Goal: Information Seeking & Learning: Check status

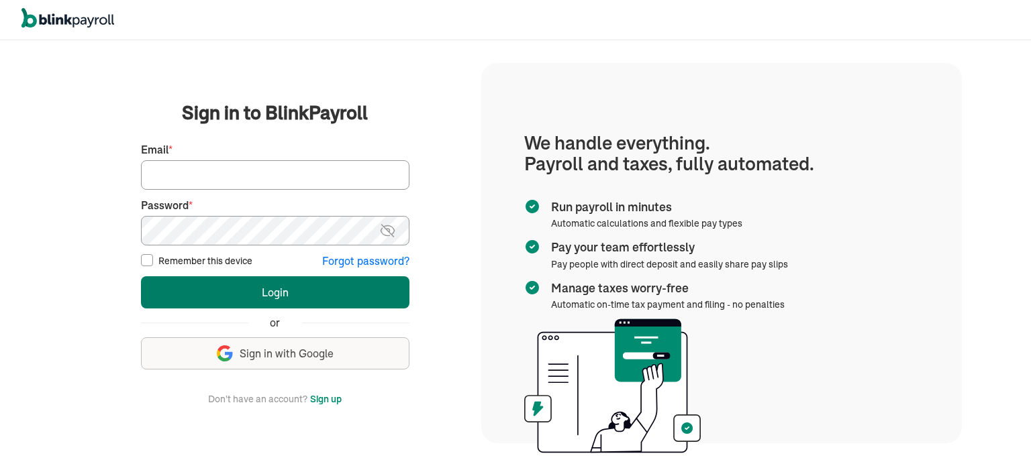
type input "wsafarik@sasaconsulting.com"
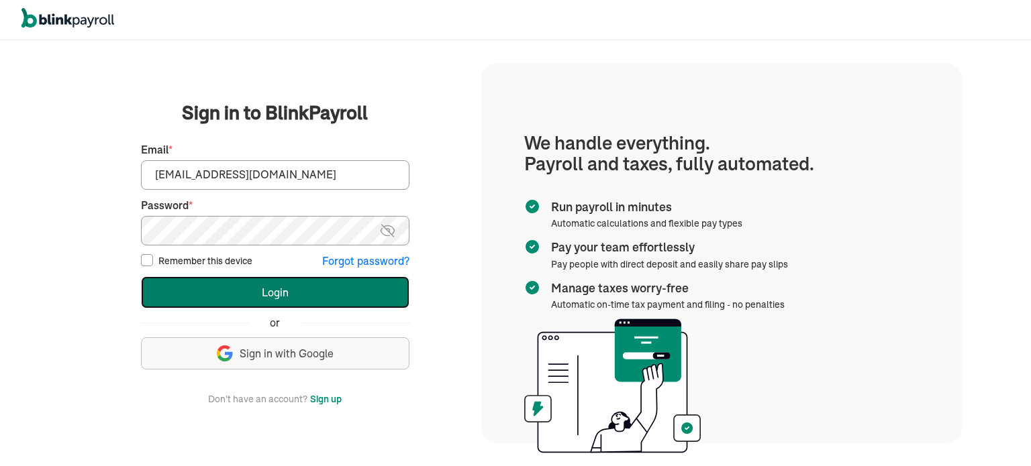
click at [287, 302] on button "Login" at bounding box center [275, 293] width 268 height 32
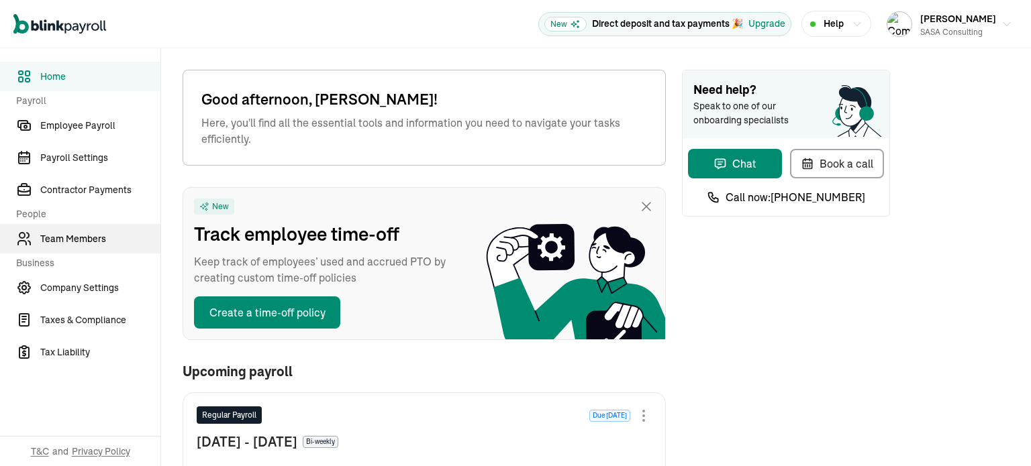
click at [84, 242] on span "Team Members" at bounding box center [100, 239] width 120 height 14
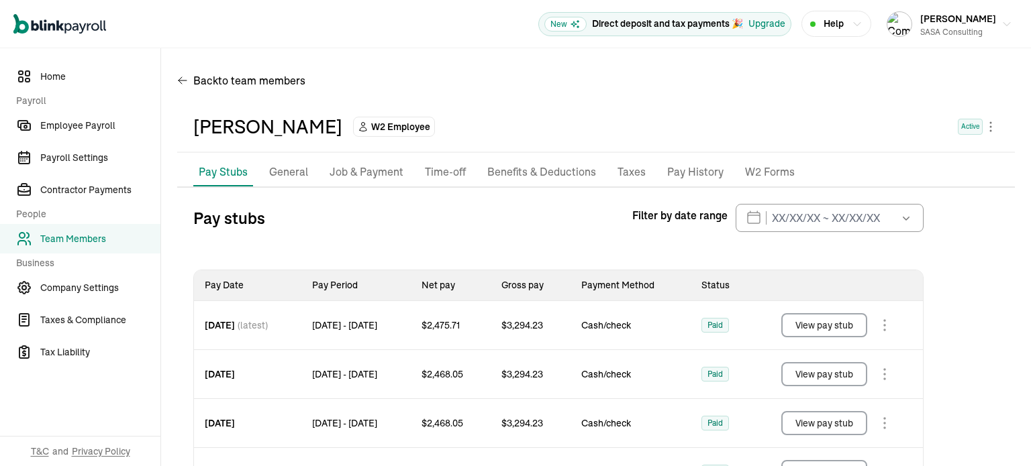
click at [773, 174] on p "W2 Forms" at bounding box center [770, 172] width 50 height 17
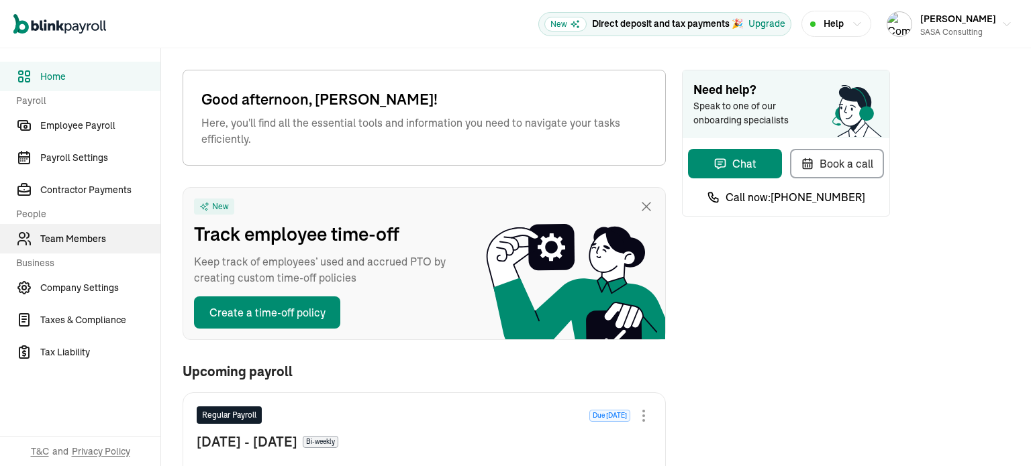
click at [84, 242] on span "Team Members" at bounding box center [100, 239] width 120 height 14
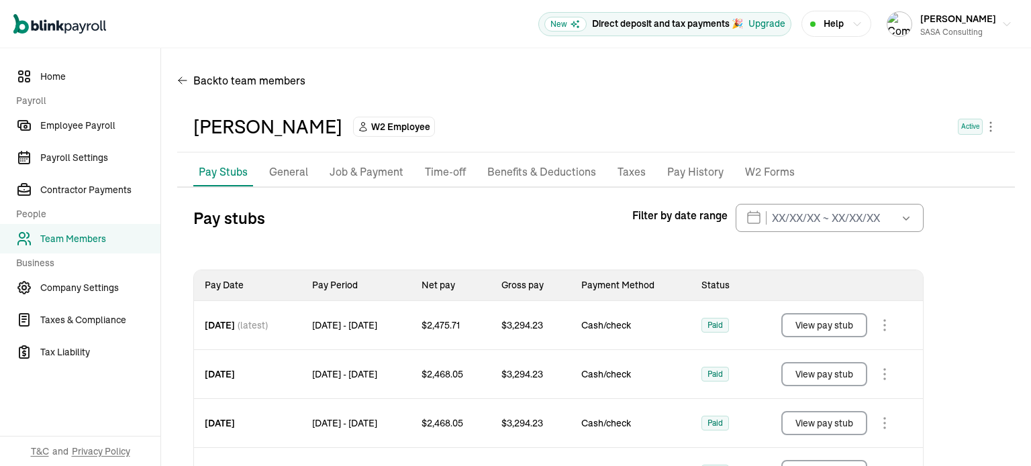
click at [773, 174] on p "W2 Forms" at bounding box center [770, 172] width 50 height 17
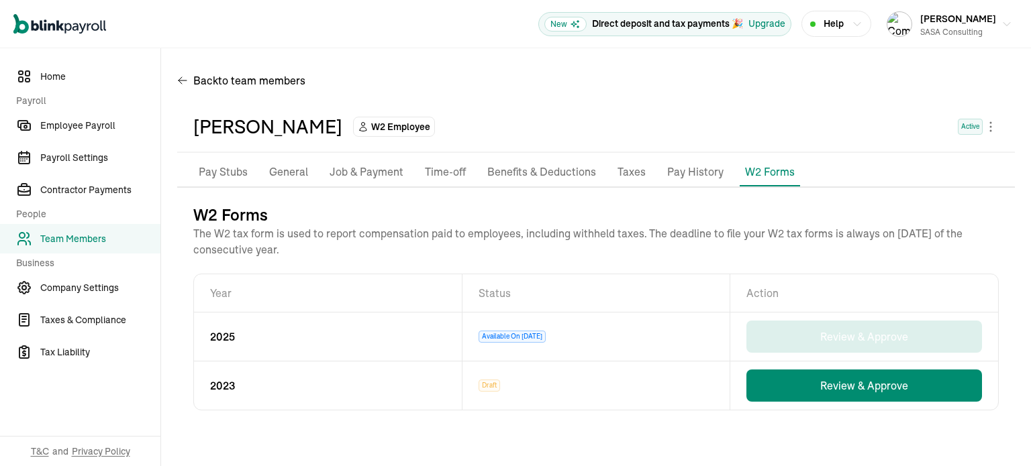
click at [126, 391] on nav "Home Payroll Employee Payroll Payroll Settings Contractor Payments People Team …" at bounding box center [80, 257] width 160 height 418
click at [544, 108] on div "Raymond Hansel W2 Employee Active" at bounding box center [596, 127] width 838 height 51
click at [85, 122] on span "Employee Payroll" at bounding box center [100, 126] width 120 height 14
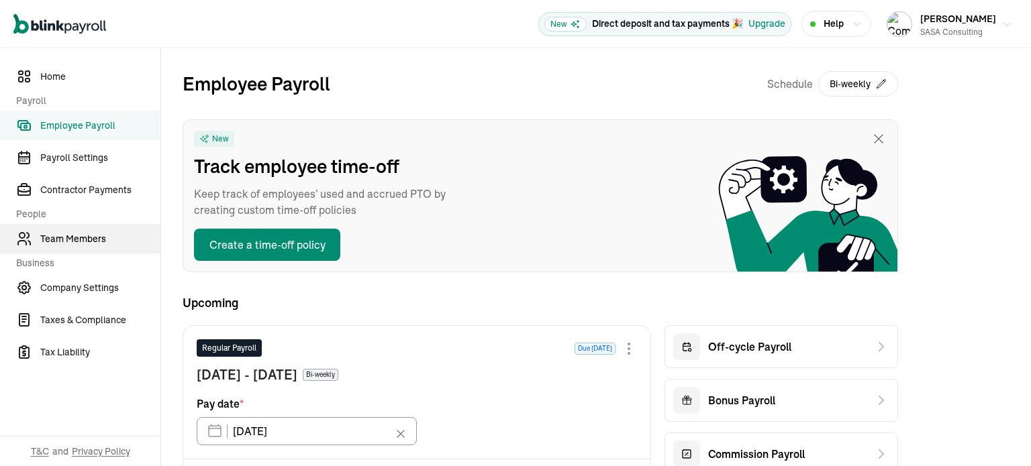
click at [83, 245] on span "Team Members" at bounding box center [100, 239] width 120 height 14
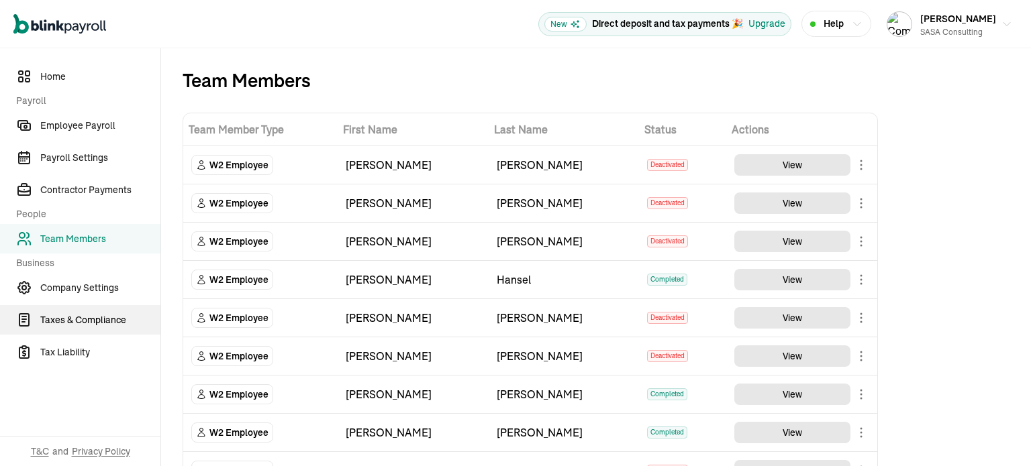
click at [105, 323] on span "Taxes & Compliance" at bounding box center [100, 320] width 120 height 14
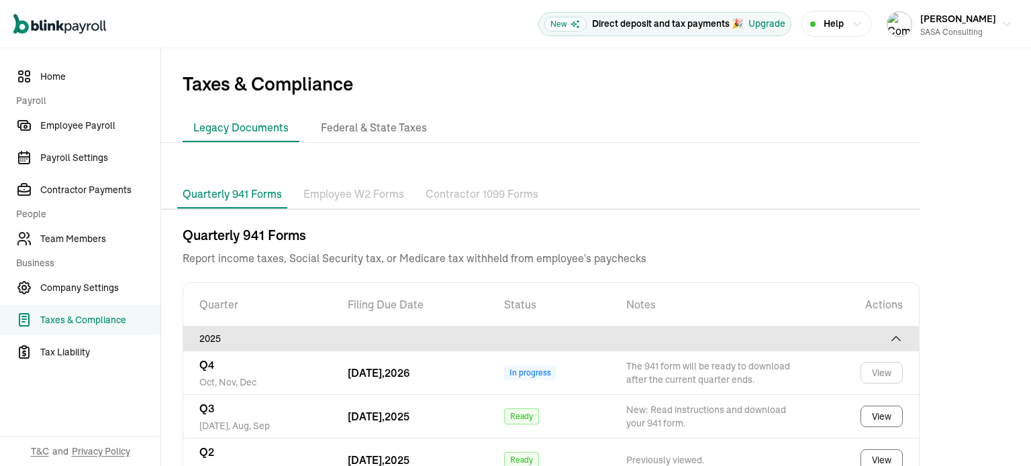
click at [384, 190] on p "Employee W2 Forms" at bounding box center [353, 194] width 101 height 17
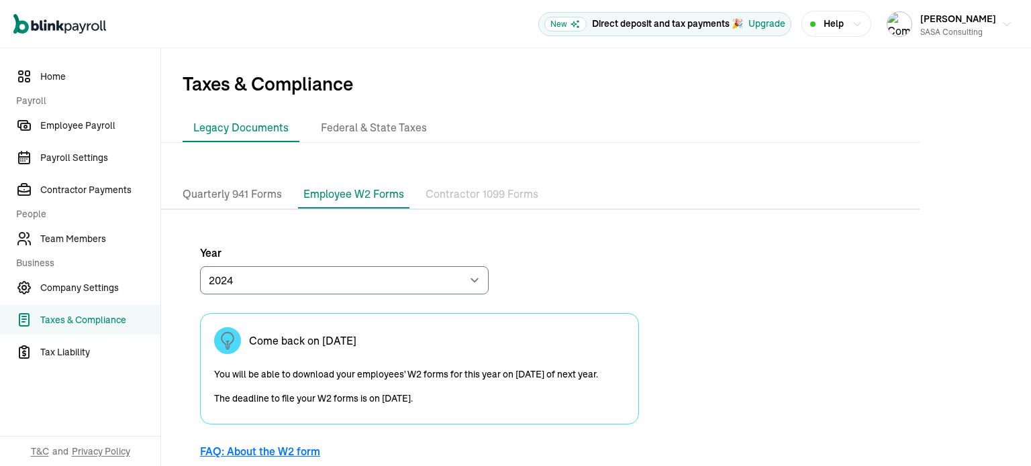
click at [993, 268] on div "Quarterly 941 Forms Employee W2 Forms Contractor 1099 Forms Year 2024 2023 Come…" at bounding box center [596, 328] width 870 height 349
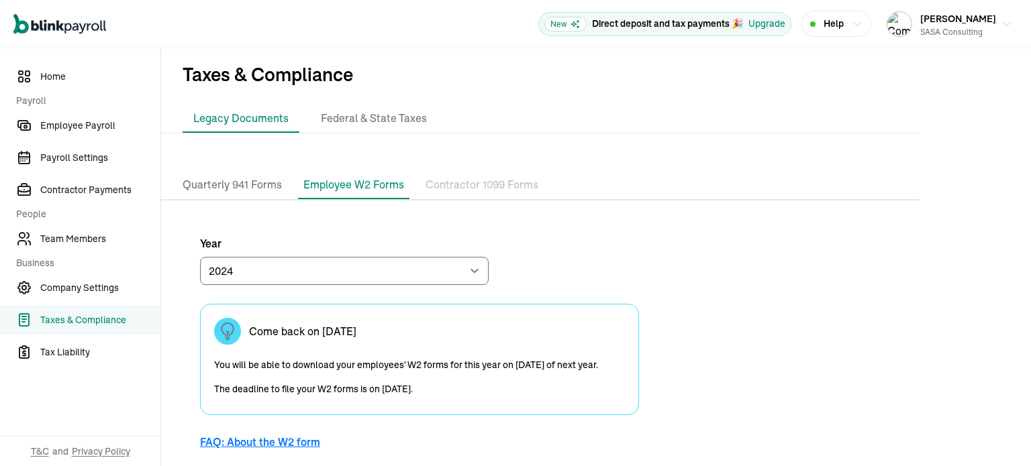
scroll to position [35, 0]
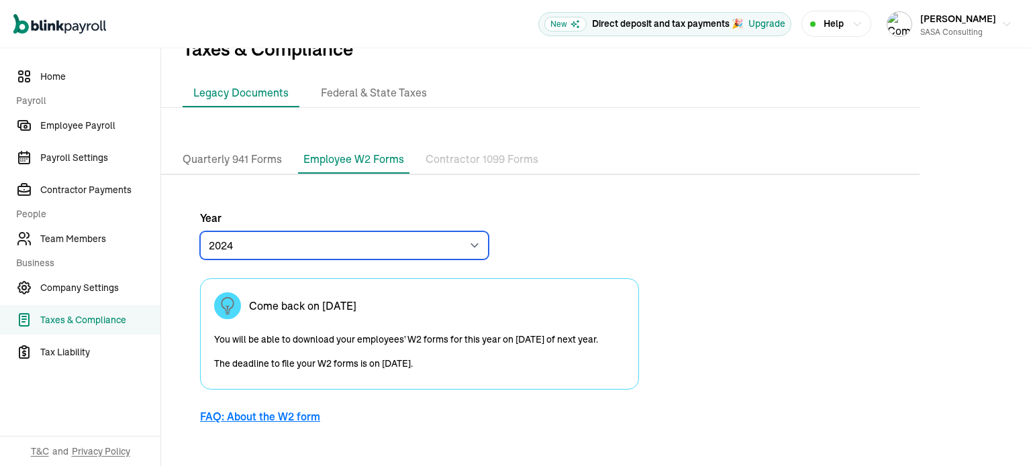
click at [459, 241] on select "2024 2023" at bounding box center [344, 246] width 289 height 28
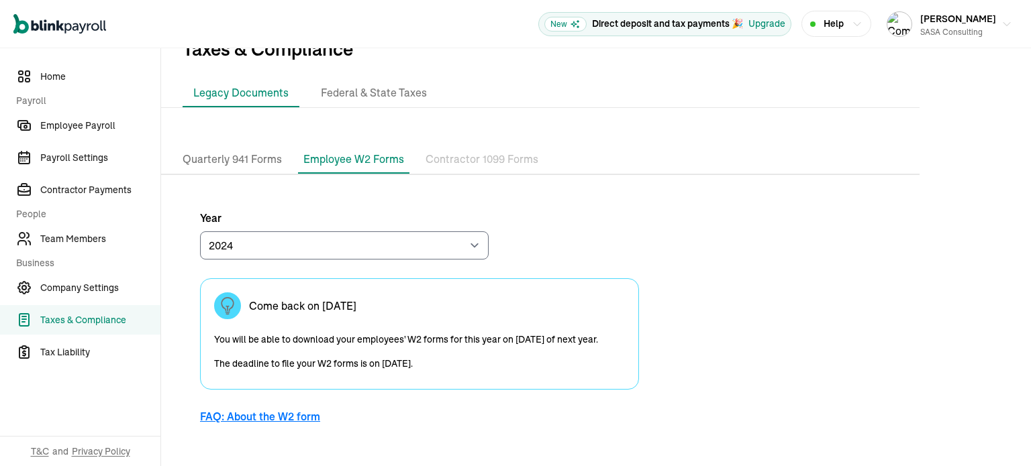
click at [558, 234] on div "Year 2024 2023 Come back on January 1 You will be able to download your employe…" at bounding box center [419, 323] width 439 height 226
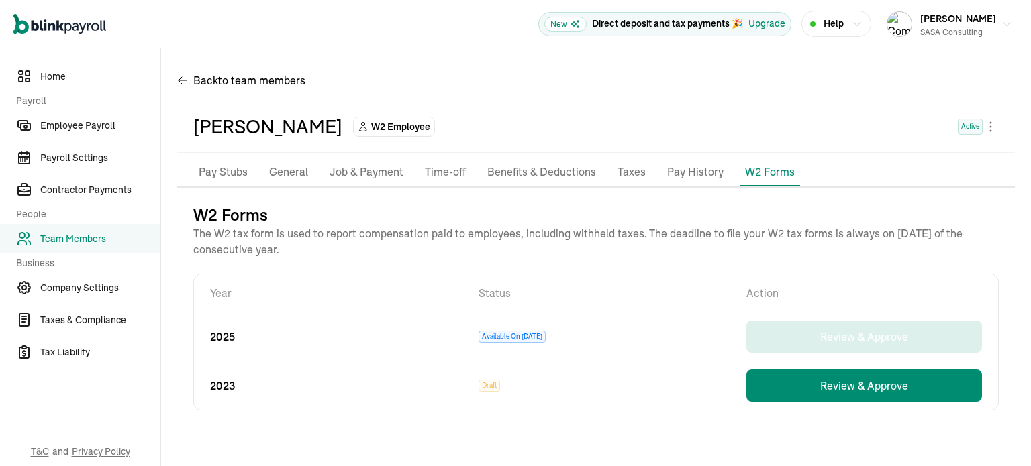
click at [126, 391] on nav "Home Payroll Employee Payroll Payroll Settings Contractor Payments People Team …" at bounding box center [80, 257] width 160 height 418
click at [544, 108] on div "Raymond Hansel W2 Employee Active" at bounding box center [596, 127] width 838 height 51
click at [85, 122] on span "Employee Payroll" at bounding box center [100, 126] width 120 height 14
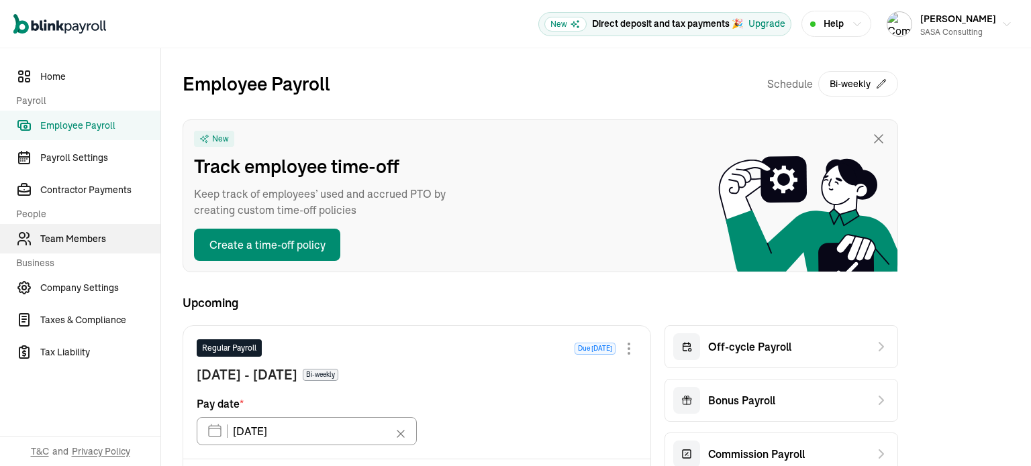
click at [83, 245] on span "Team Members" at bounding box center [100, 239] width 120 height 14
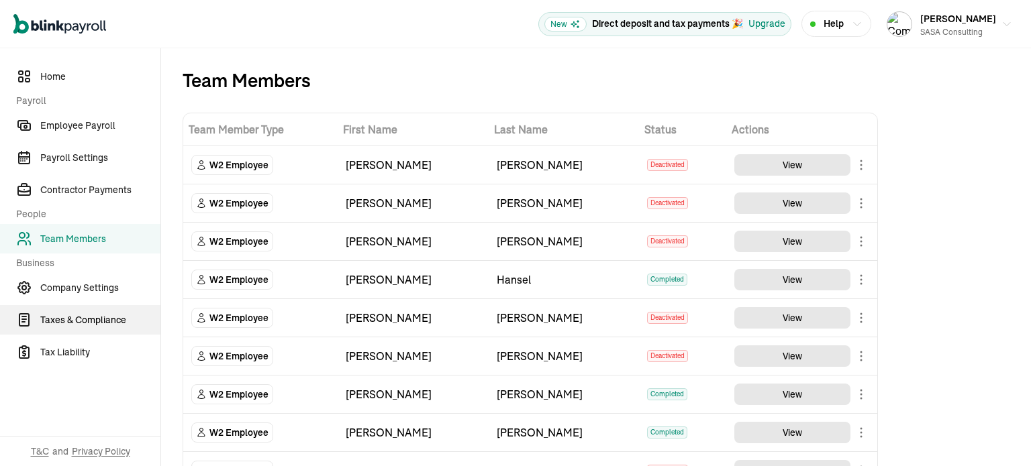
click at [105, 323] on span "Taxes & Compliance" at bounding box center [100, 320] width 120 height 14
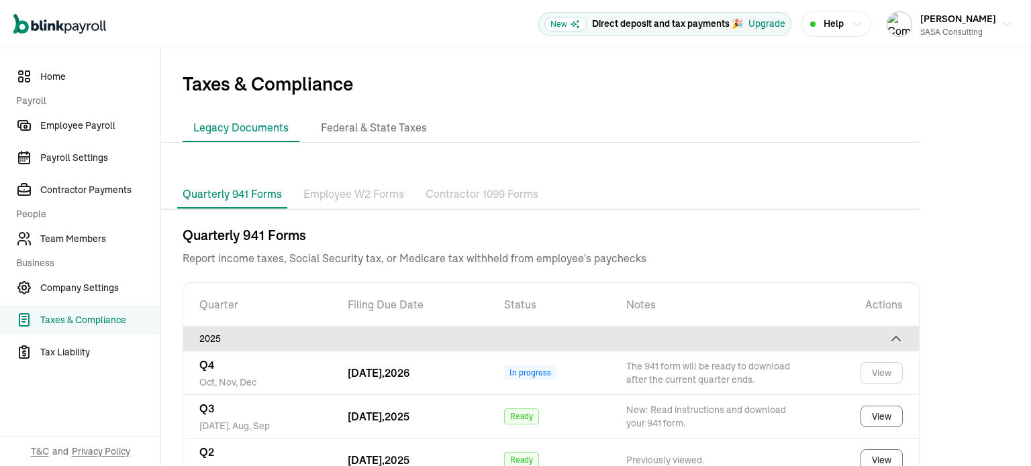
click at [384, 190] on p "Employee W2 Forms" at bounding box center [353, 194] width 101 height 17
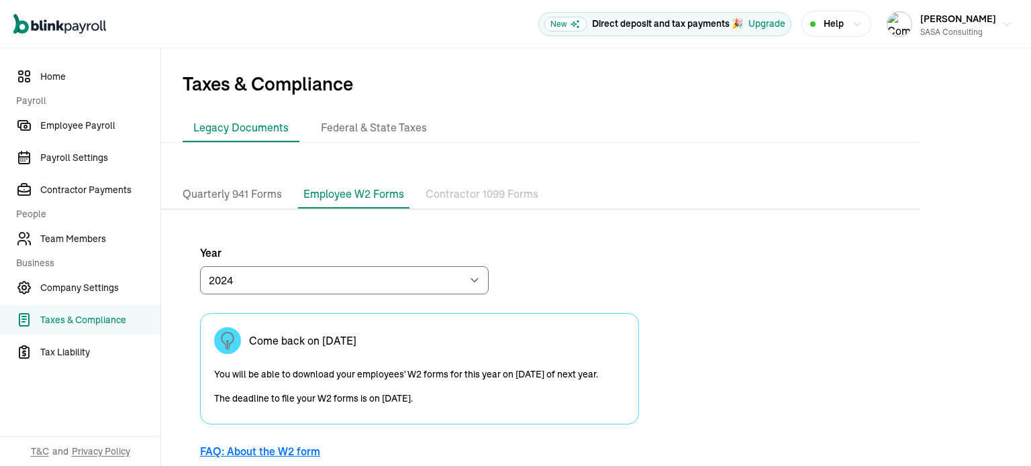
click at [993, 268] on div "Quarterly 941 Forms Employee W2 Forms Contractor 1099 Forms Year 2024 2023 Come…" at bounding box center [596, 328] width 870 height 349
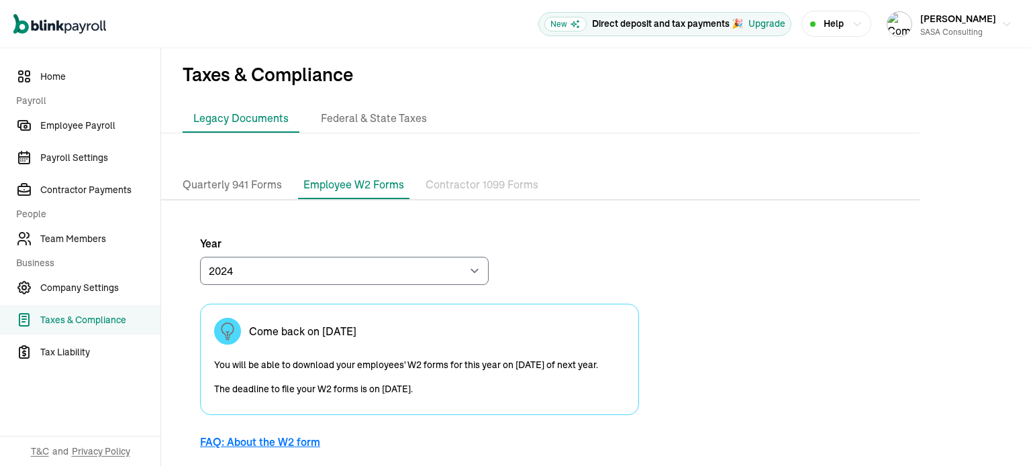
scroll to position [35, 0]
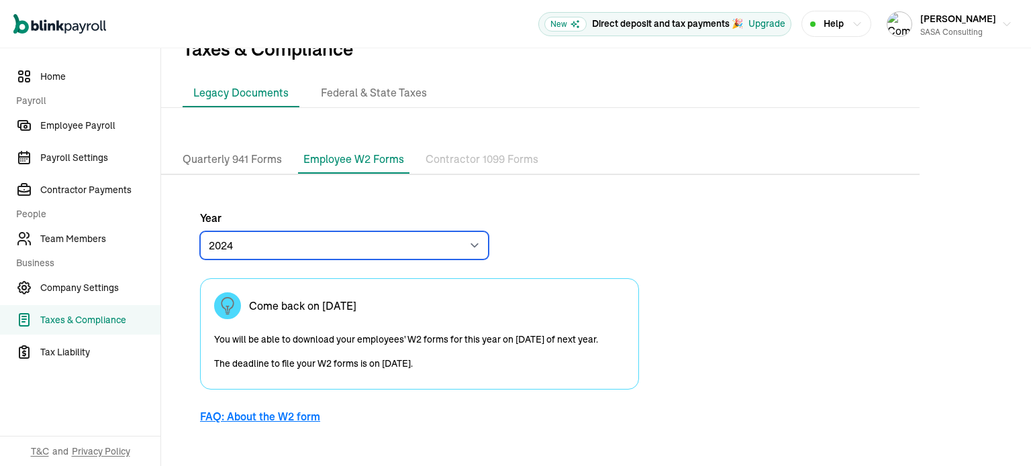
click at [459, 241] on select "2024 2023" at bounding box center [344, 246] width 289 height 28
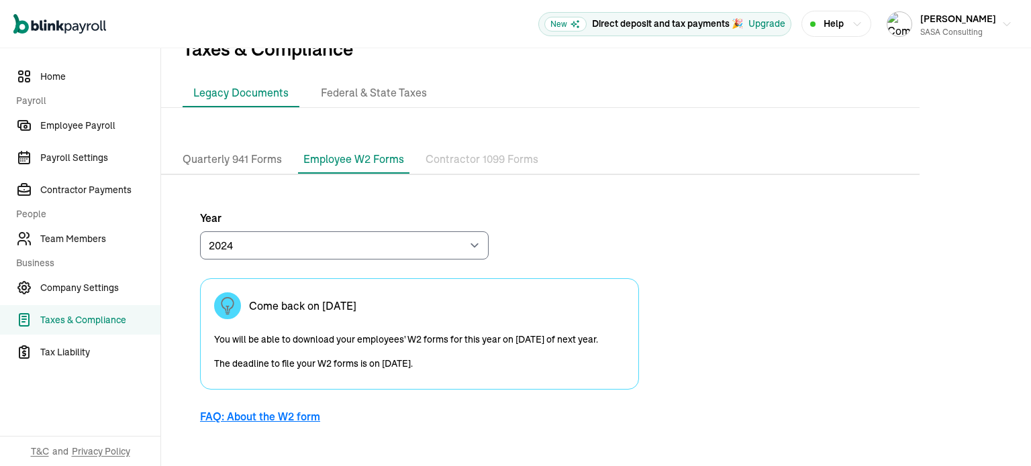
click at [558, 234] on div "Year 2024 2023 Come back on January 1 You will be able to download your employe…" at bounding box center [419, 323] width 439 height 226
